Goal: Transaction & Acquisition: Subscribe to service/newsletter

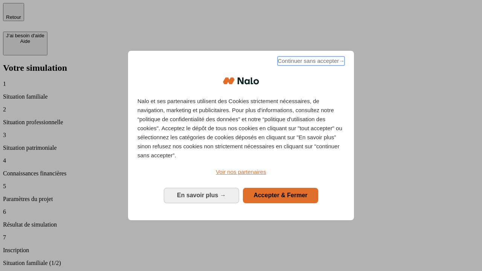
click at [311, 62] on span "Continuer sans accepter →" at bounding box center [311, 61] width 67 height 9
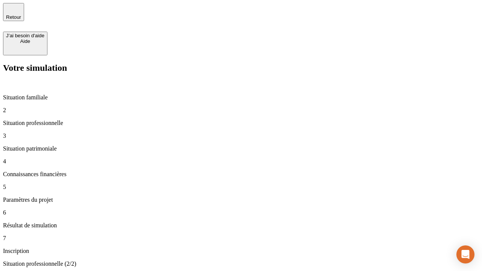
type input "30 000"
type input "1 000"
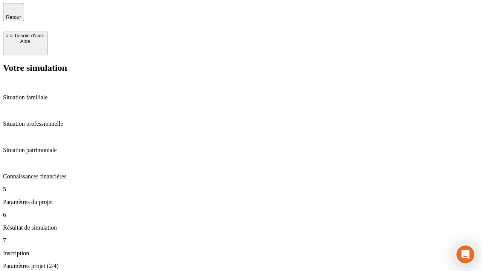
type input "65"
type input "5 000"
type input "640"
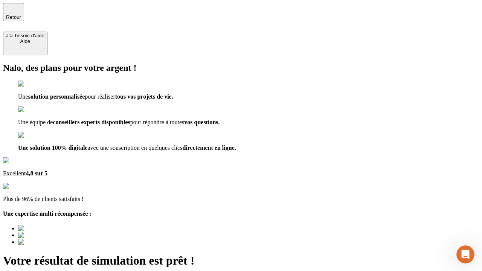
type input "[EMAIL_ADDRESS][DOMAIN_NAME]"
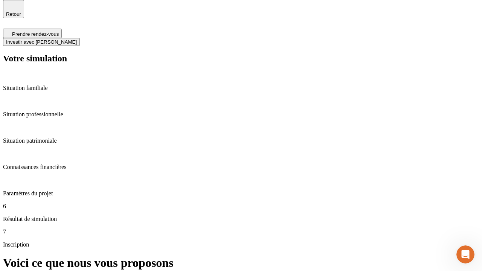
click at [77, 39] on span "Investir avec [PERSON_NAME]" at bounding box center [41, 42] width 71 height 6
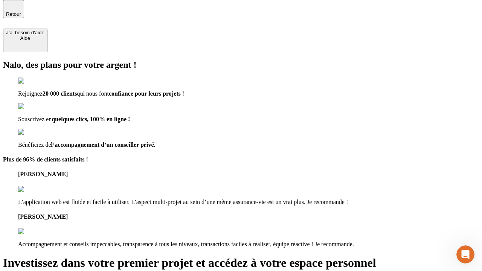
scroll to position [2, 0]
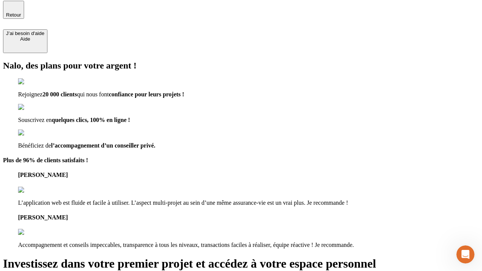
type input "[EMAIL_ADDRESS][DOMAIN_NAME]"
